Goal: Task Accomplishment & Management: Use online tool/utility

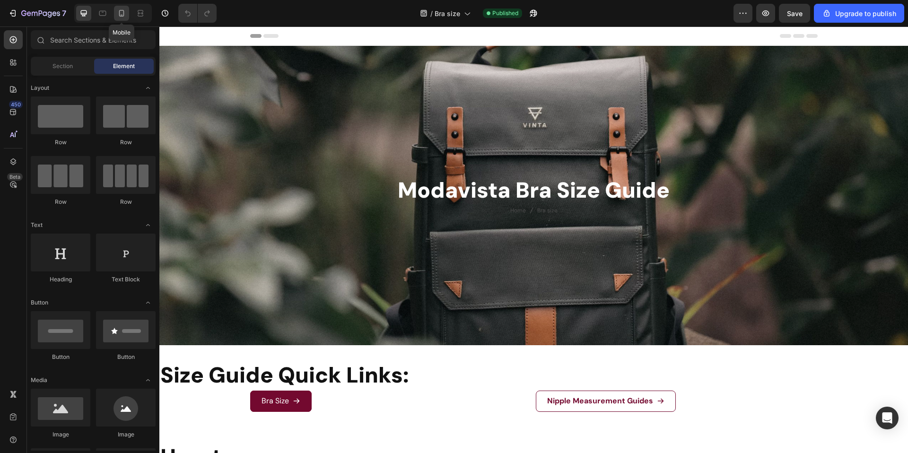
click at [119, 16] on icon at bounding box center [121, 13] width 9 height 9
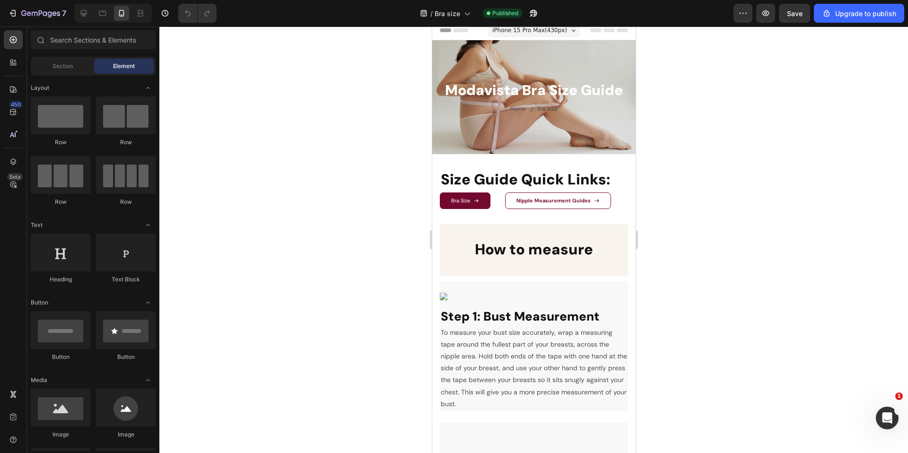
scroll to position [231, 0]
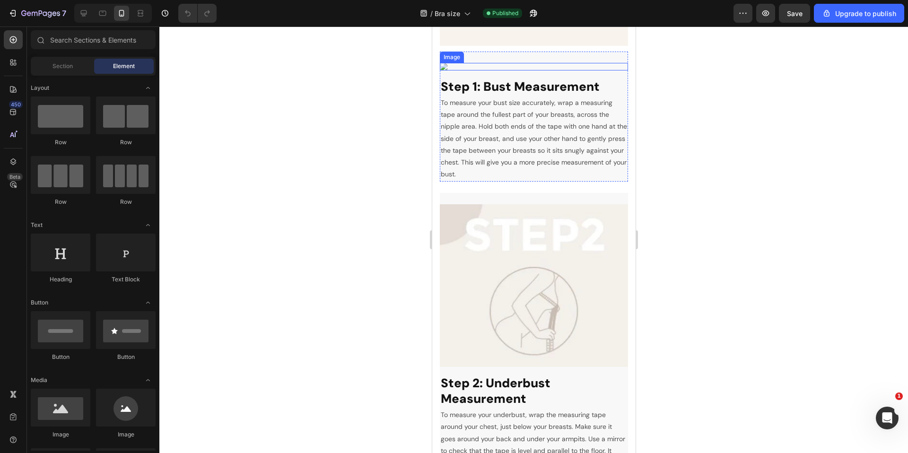
click at [539, 70] on img at bounding box center [533, 67] width 188 height 8
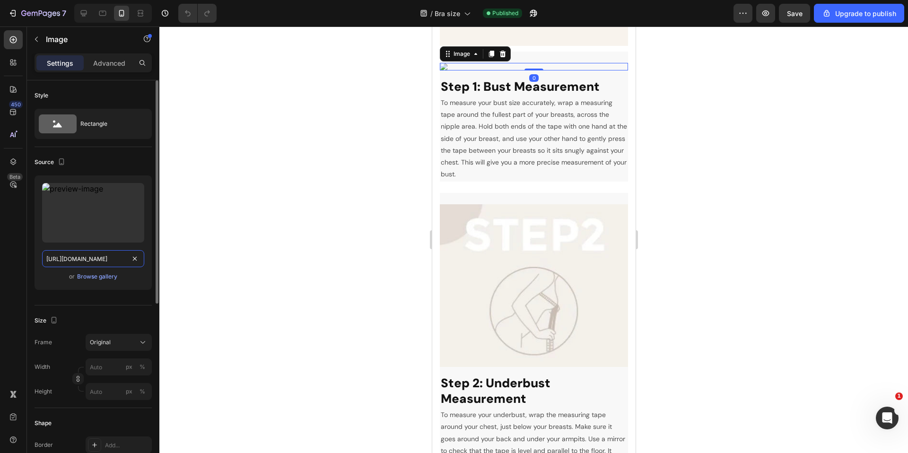
click at [113, 260] on input "[URL][DOMAIN_NAME]" at bounding box center [93, 258] width 102 height 17
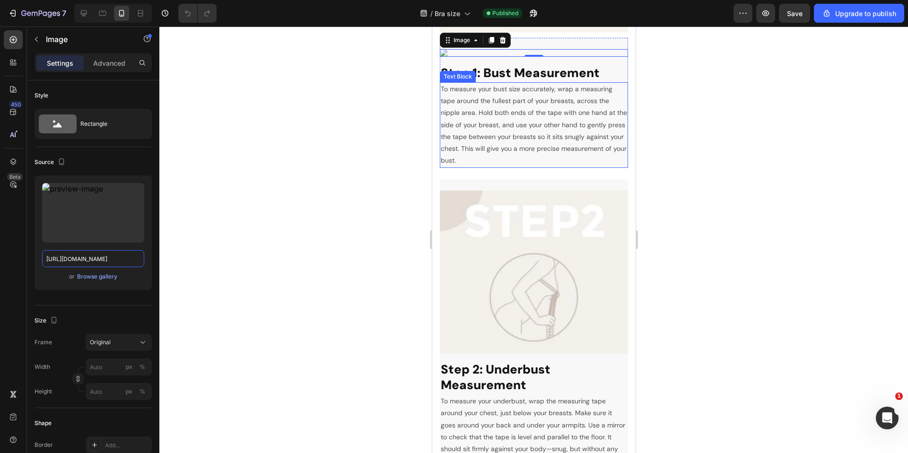
scroll to position [403, 0]
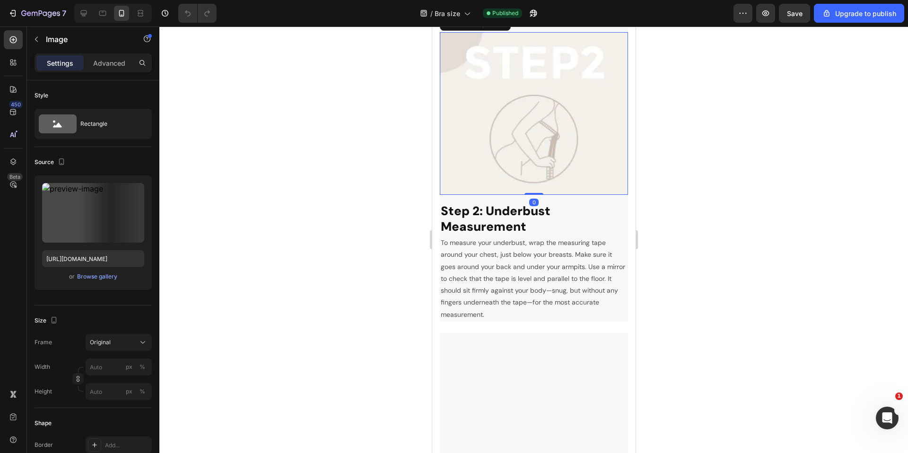
click at [511, 195] on img at bounding box center [533, 113] width 188 height 163
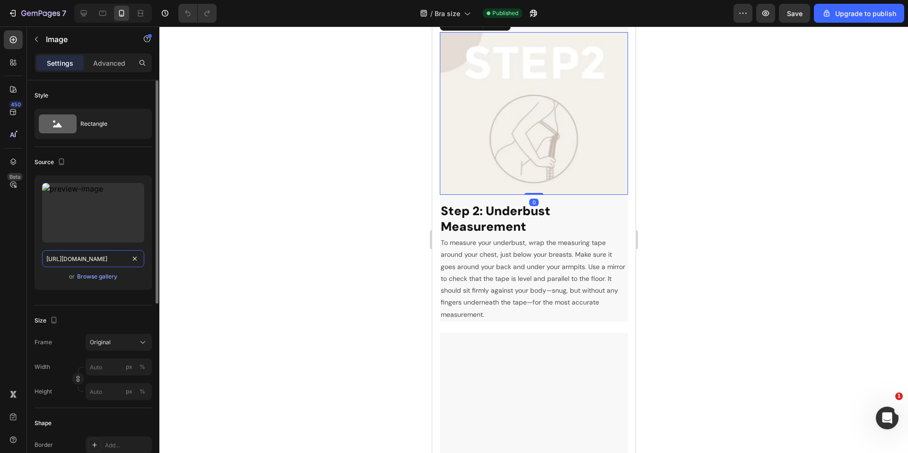
click at [103, 262] on input "[URL][DOMAIN_NAME]" at bounding box center [93, 258] width 102 height 17
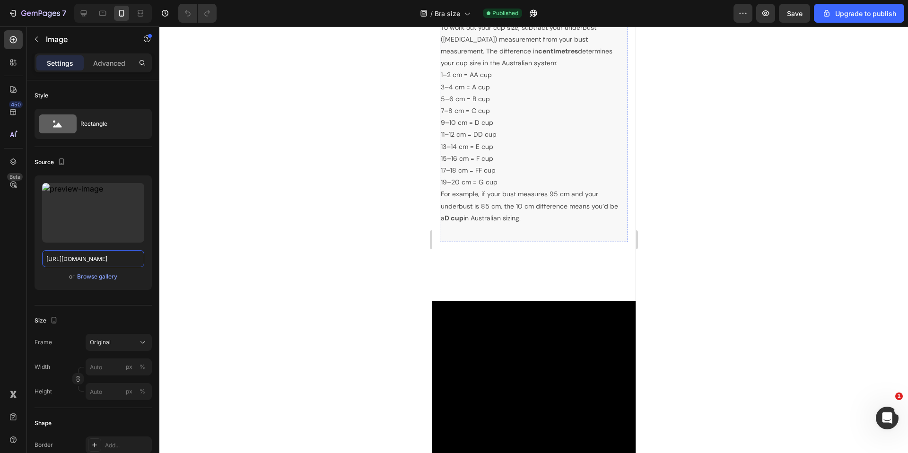
scroll to position [792, 0]
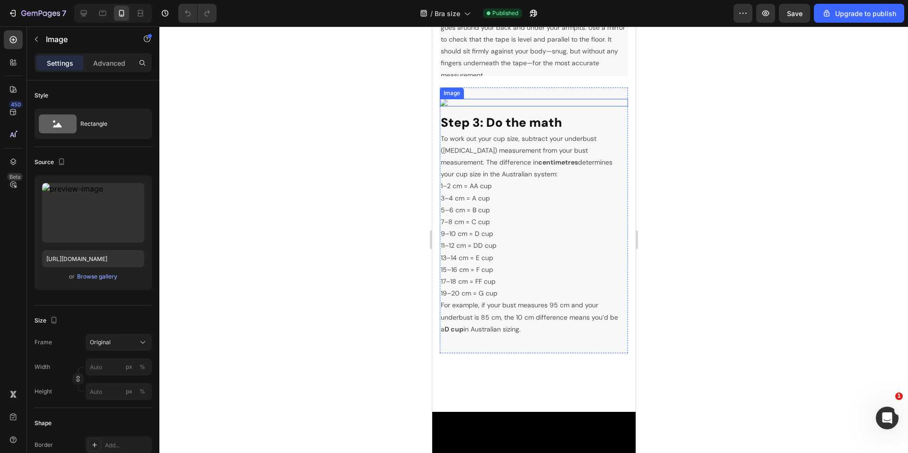
click at [551, 106] on img at bounding box center [533, 103] width 188 height 8
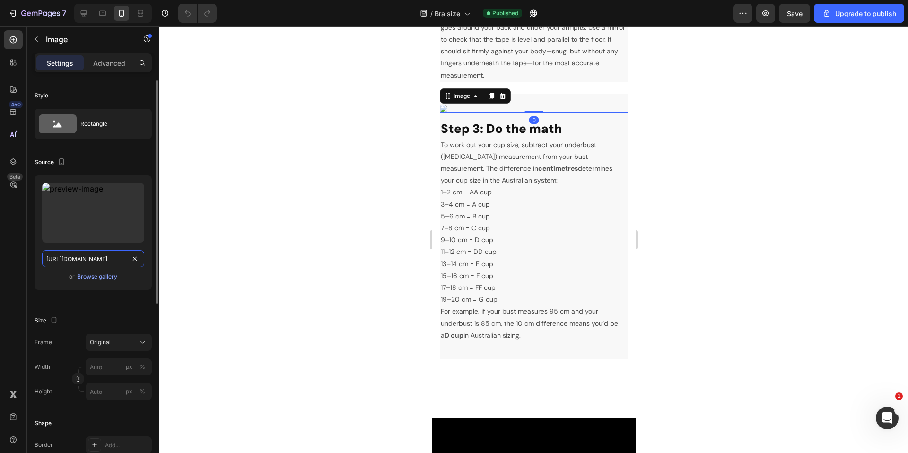
click at [79, 260] on input "[URL][DOMAIN_NAME]" at bounding box center [93, 258] width 102 height 17
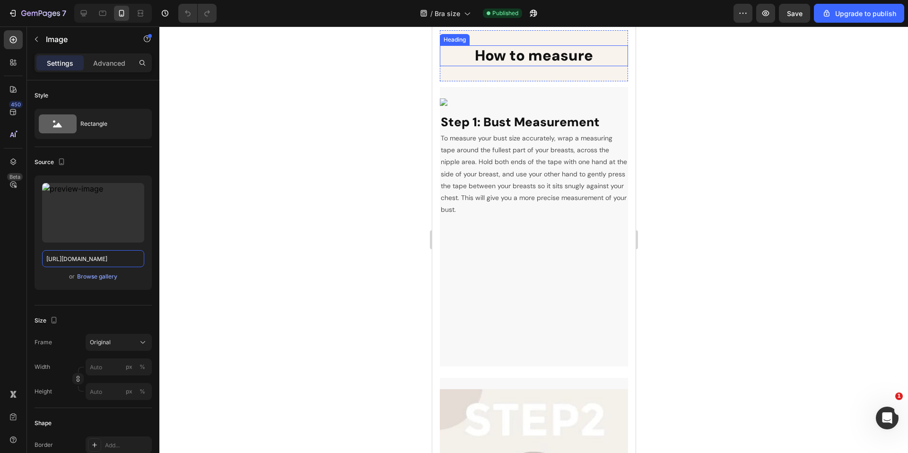
scroll to position [0, 0]
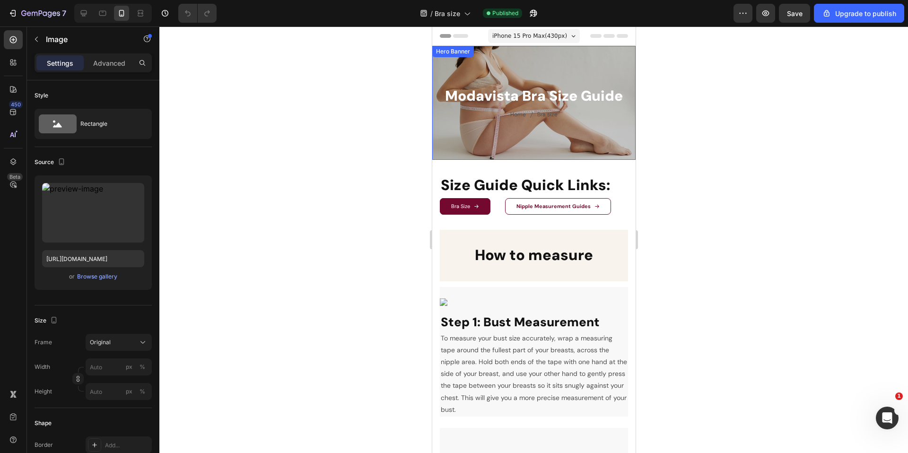
click at [509, 70] on div "Overlay" at bounding box center [533, 103] width 203 height 114
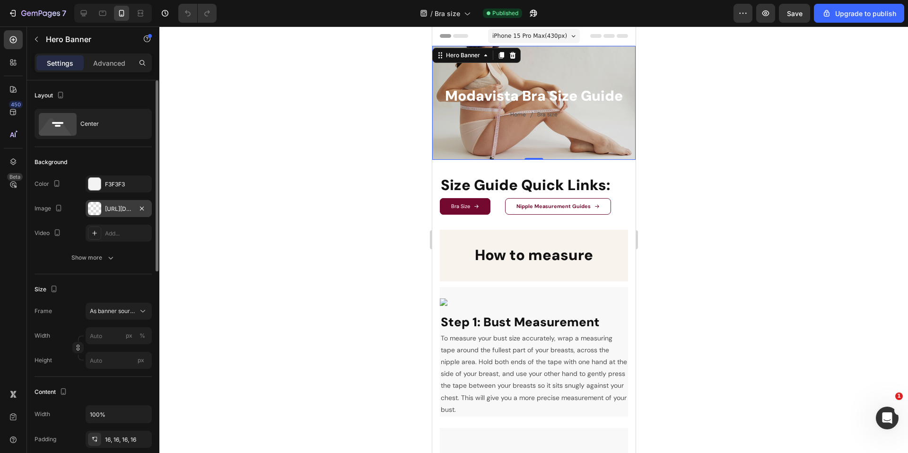
click at [126, 208] on div "[URL][DOMAIN_NAME]" at bounding box center [118, 209] width 27 height 9
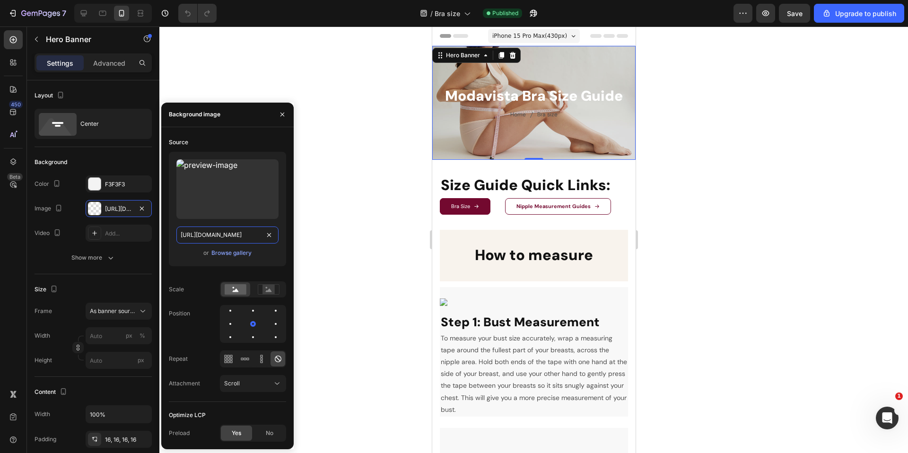
click at [220, 238] on input "[URL][DOMAIN_NAME]" at bounding box center [227, 234] width 102 height 17
